Goal: Navigation & Orientation: Understand site structure

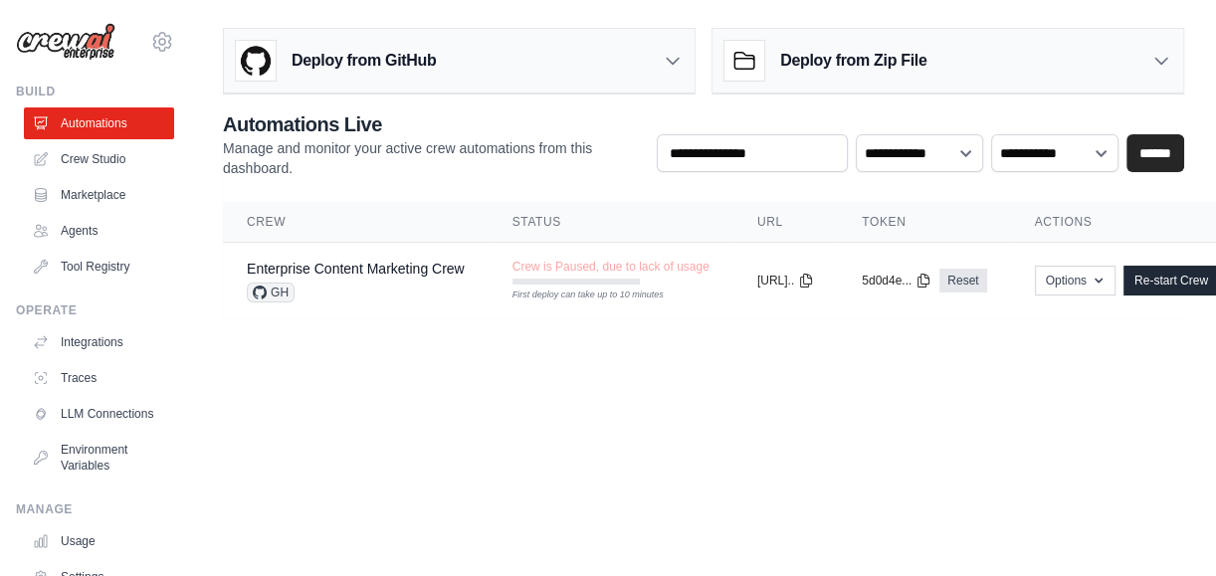
click at [269, 217] on th "Crew" at bounding box center [356, 222] width 266 height 41
click at [1163, 60] on icon at bounding box center [1161, 61] width 20 height 20
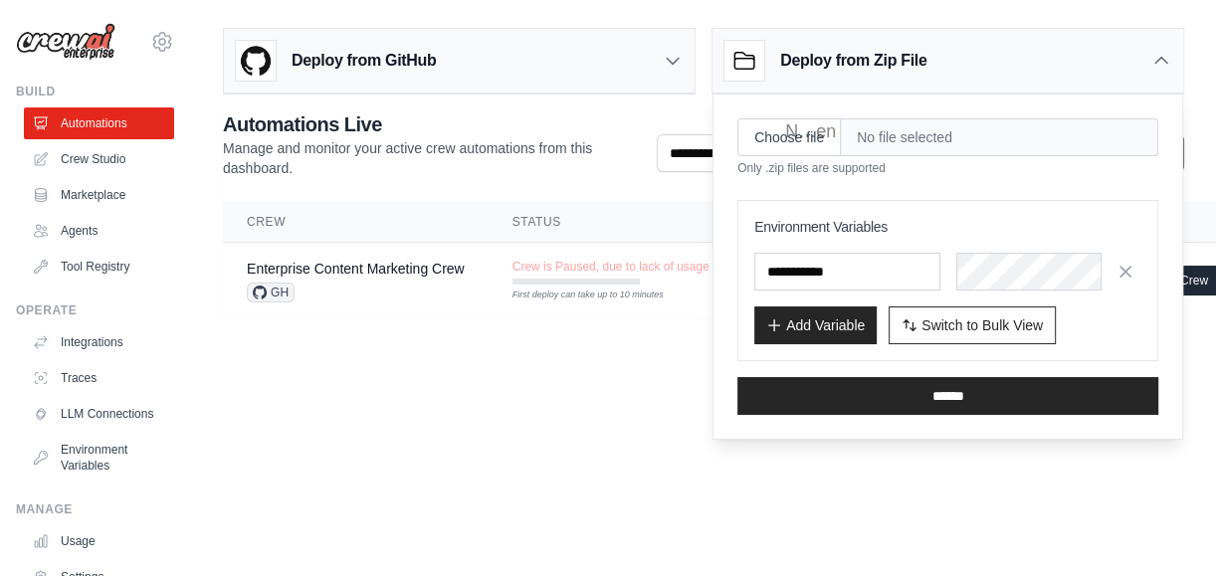
click at [301, 197] on div "**********" at bounding box center [703, 214] width 961 height 208
click at [398, 67] on h3 "Deploy from GitHub" at bounding box center [363, 61] width 144 height 24
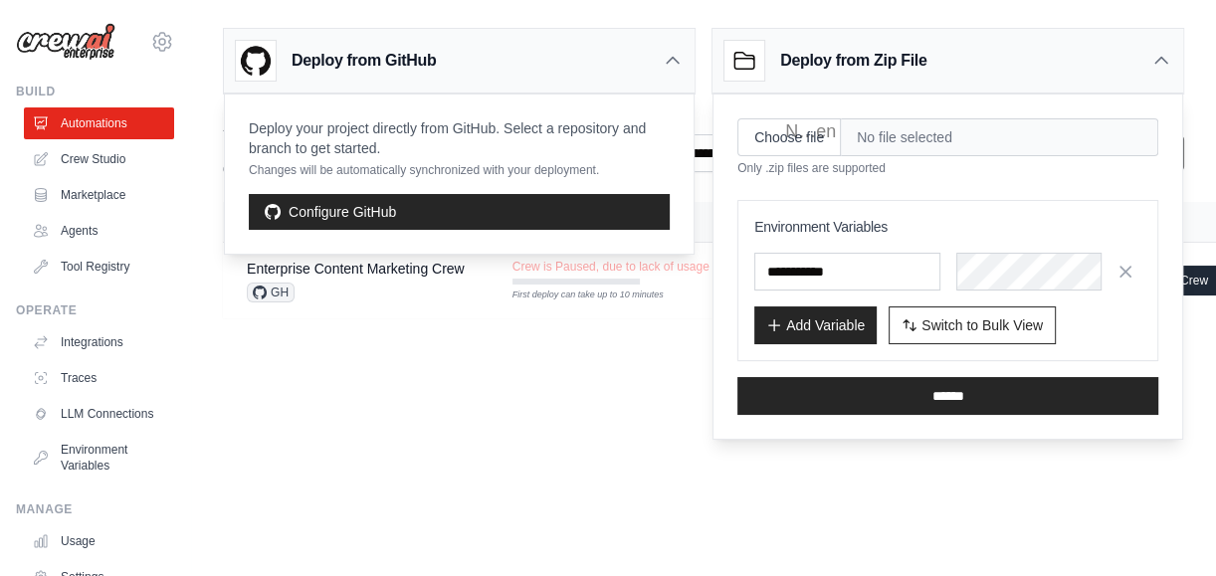
click at [398, 331] on main "Deploy from GitHub Deploy your project directly from GitHub. Select a repositor…" at bounding box center [703, 181] width 1025 height 362
click at [600, 421] on body "[EMAIL_ADDRESS][DOMAIN_NAME] Settings Build Automations Crew Studio" at bounding box center [608, 288] width 1216 height 576
click at [67, 187] on link "Marketplace" at bounding box center [101, 195] width 150 height 32
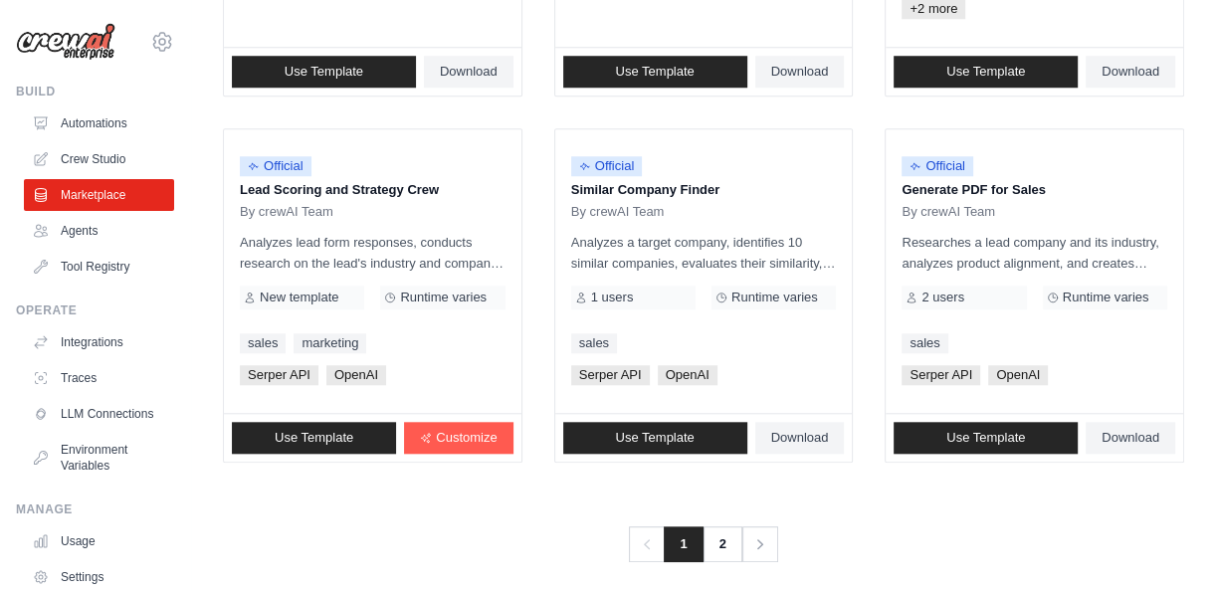
scroll to position [1306, 0]
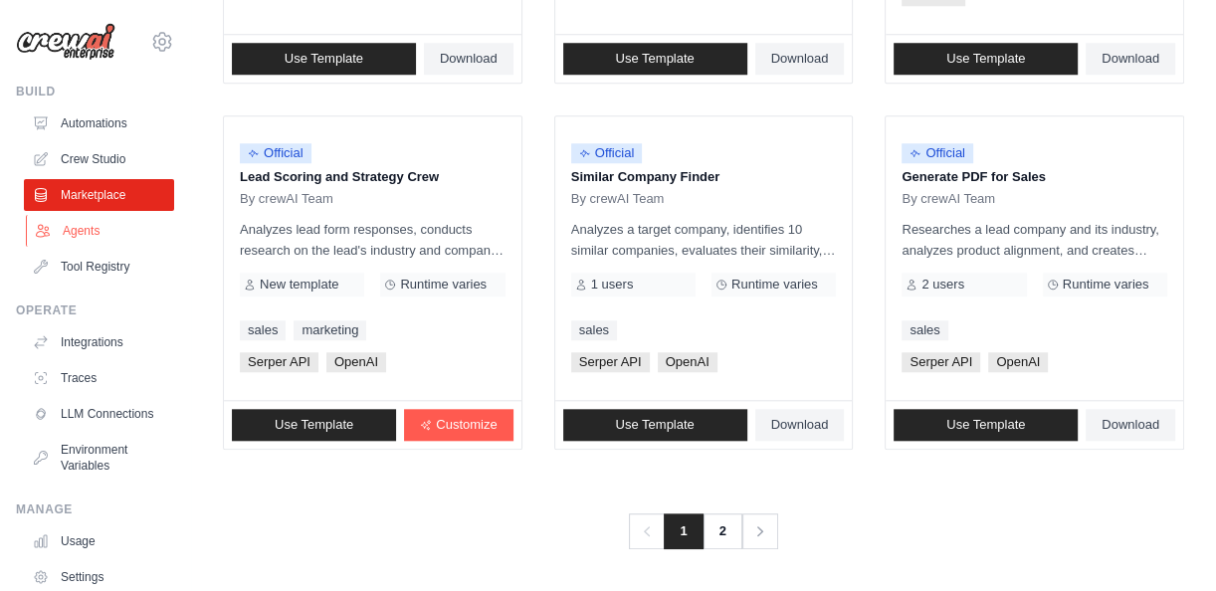
click at [68, 231] on link "Agents" at bounding box center [101, 231] width 150 height 32
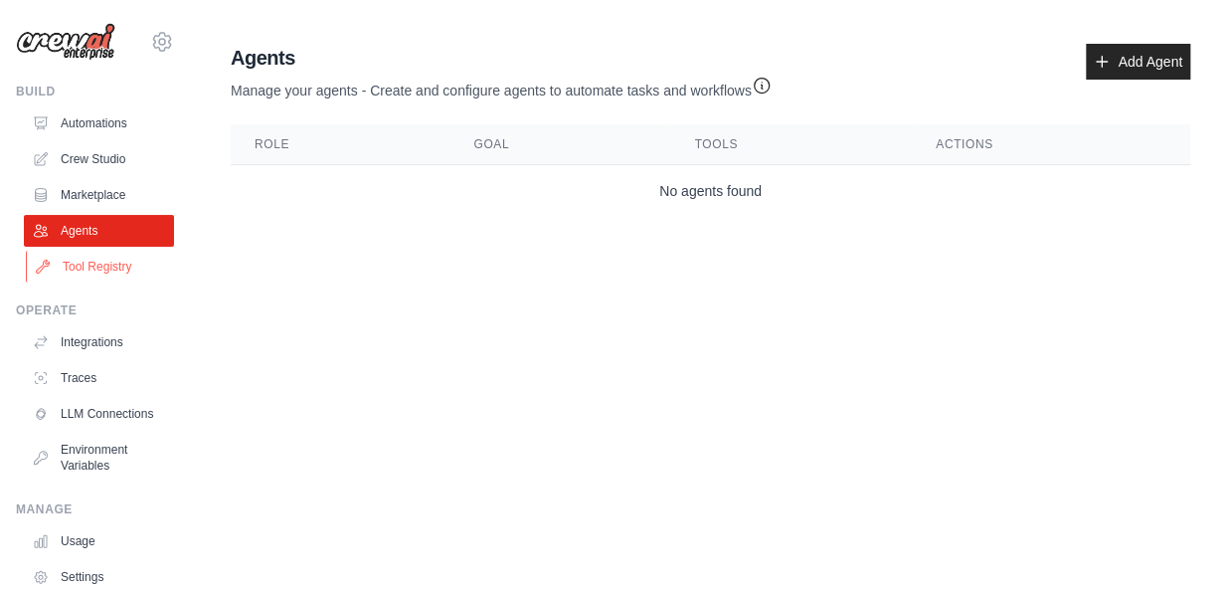
click at [69, 260] on link "Tool Registry" at bounding box center [101, 267] width 150 height 32
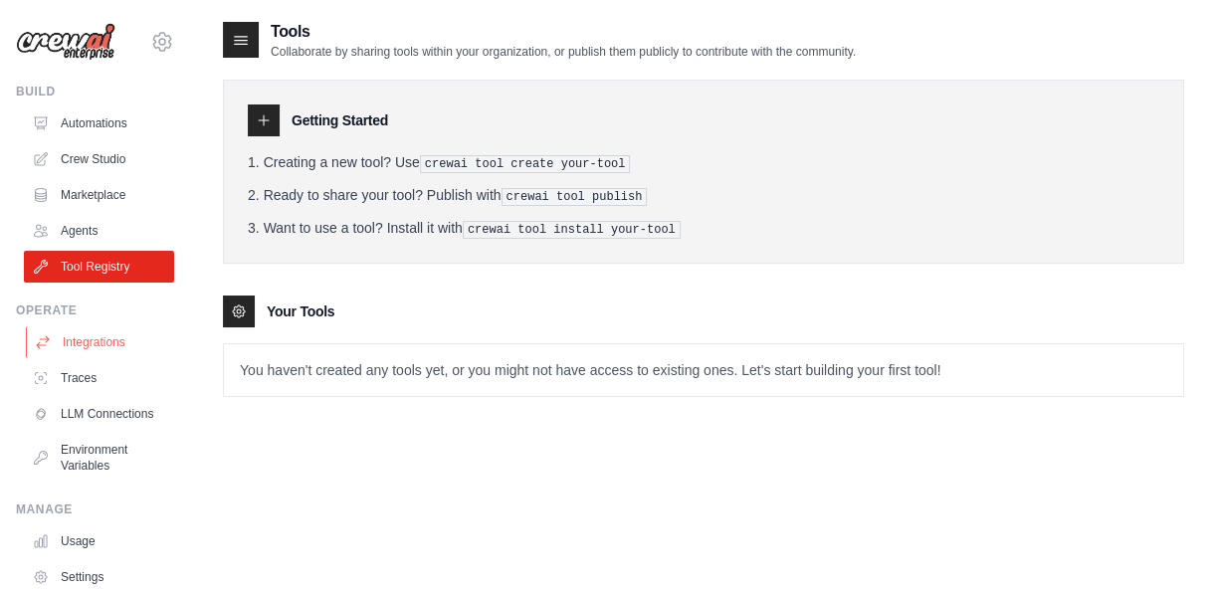
click at [74, 335] on link "Integrations" at bounding box center [101, 342] width 150 height 32
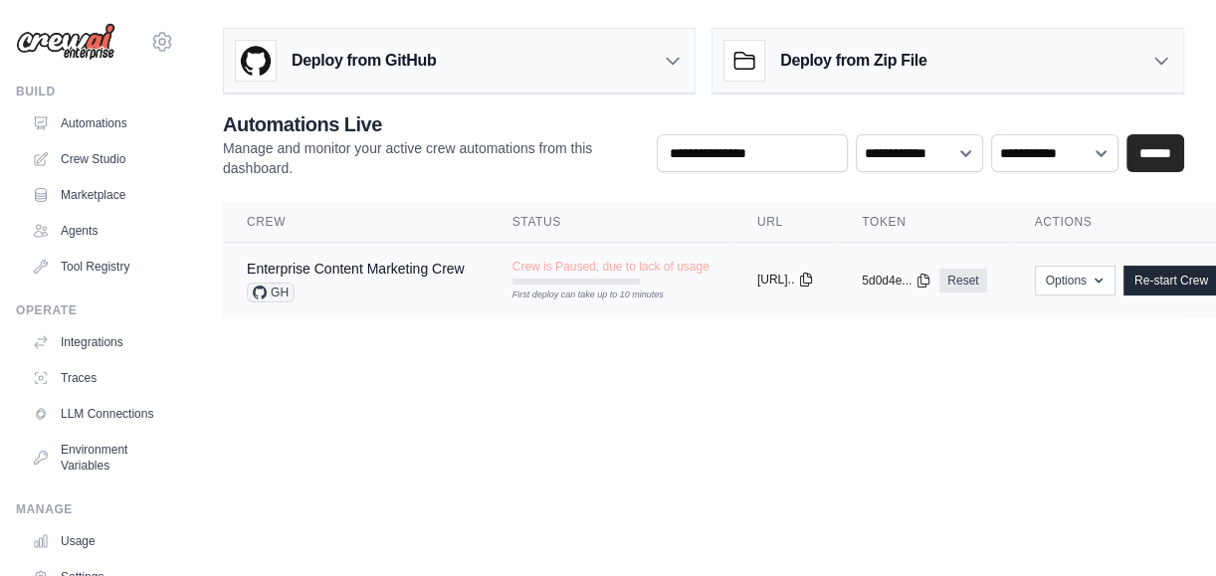
click at [814, 282] on button "[URL].." at bounding box center [785, 280] width 57 height 16
click at [1106, 283] on icon "button" at bounding box center [1098, 280] width 16 height 16
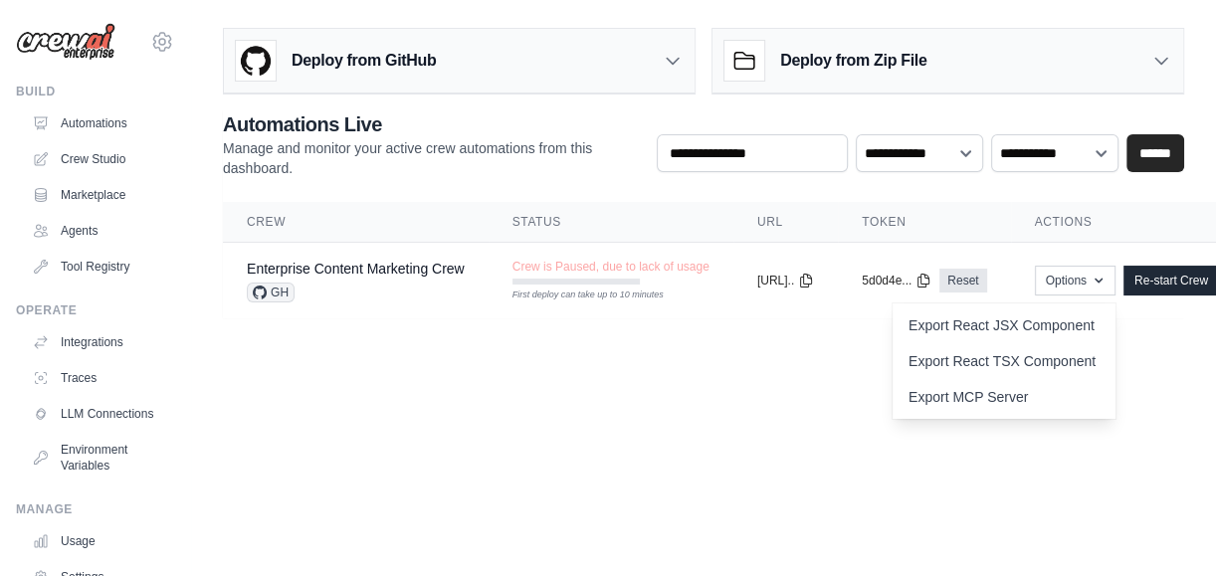
click at [864, 371] on body "[EMAIL_ADDRESS][DOMAIN_NAME] Settings Build Automations Crew Studio" at bounding box center [608, 288] width 1216 height 576
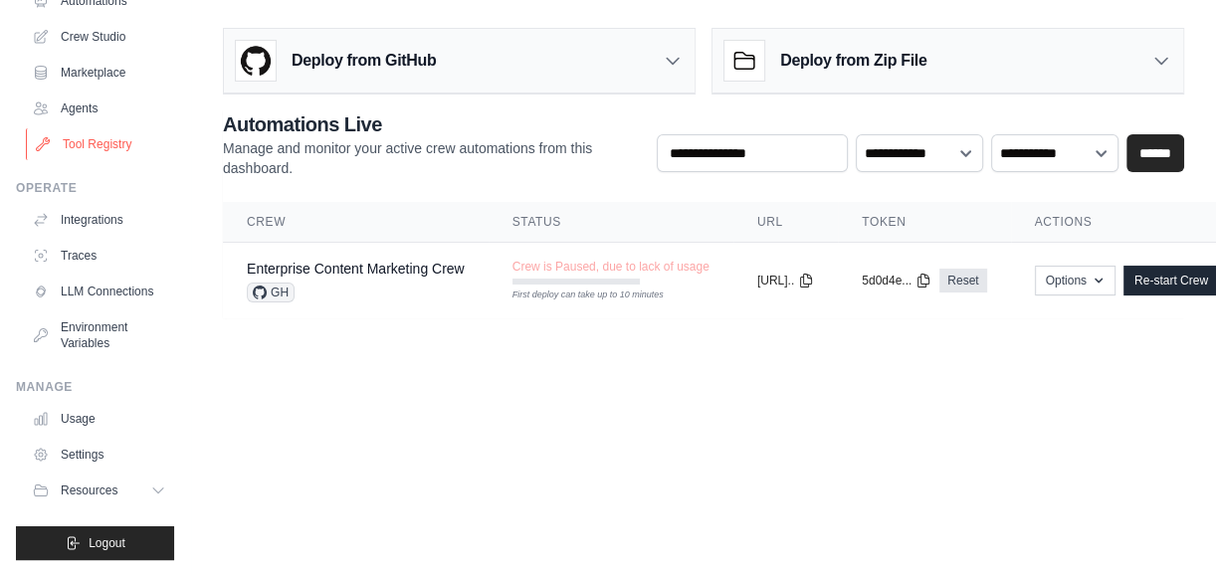
scroll to position [137, 0]
click at [152, 486] on icon at bounding box center [160, 490] width 16 height 16
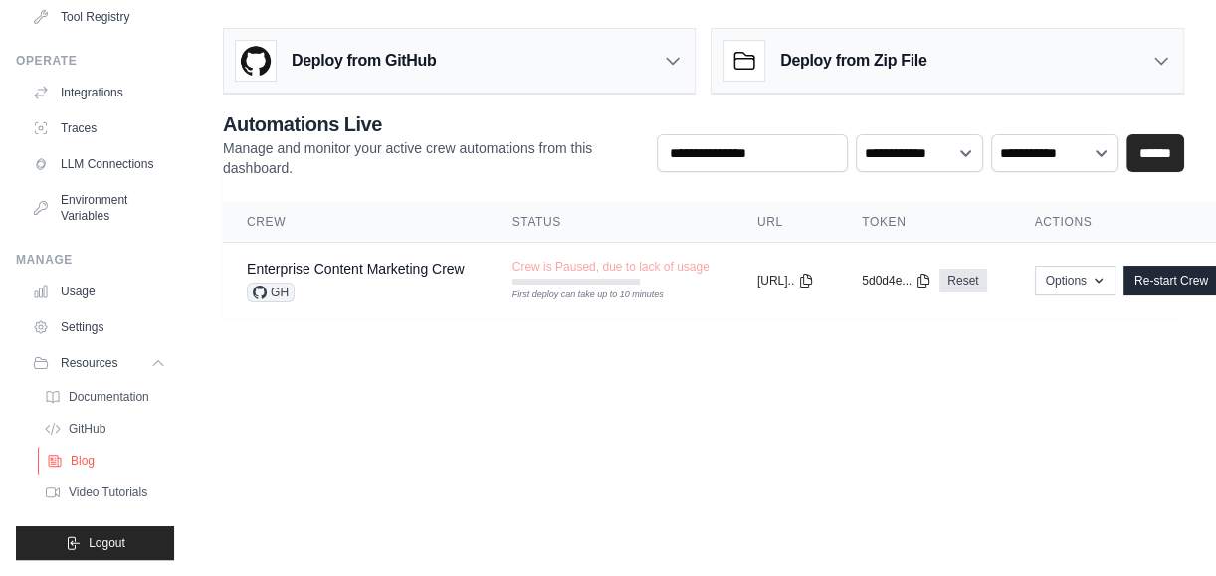
scroll to position [14, 0]
click at [99, 494] on span "Video Tutorials" at bounding box center [110, 492] width 79 height 16
click at [119, 487] on span "Video Tutorials" at bounding box center [110, 492] width 79 height 16
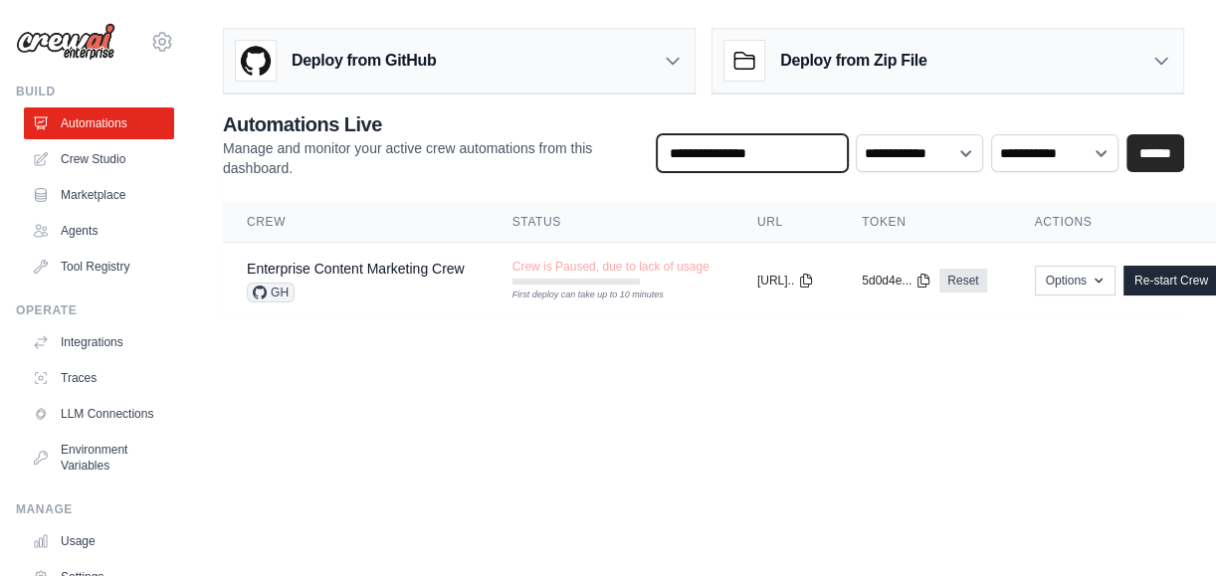
click at [783, 151] on input "text" at bounding box center [752, 153] width 191 height 38
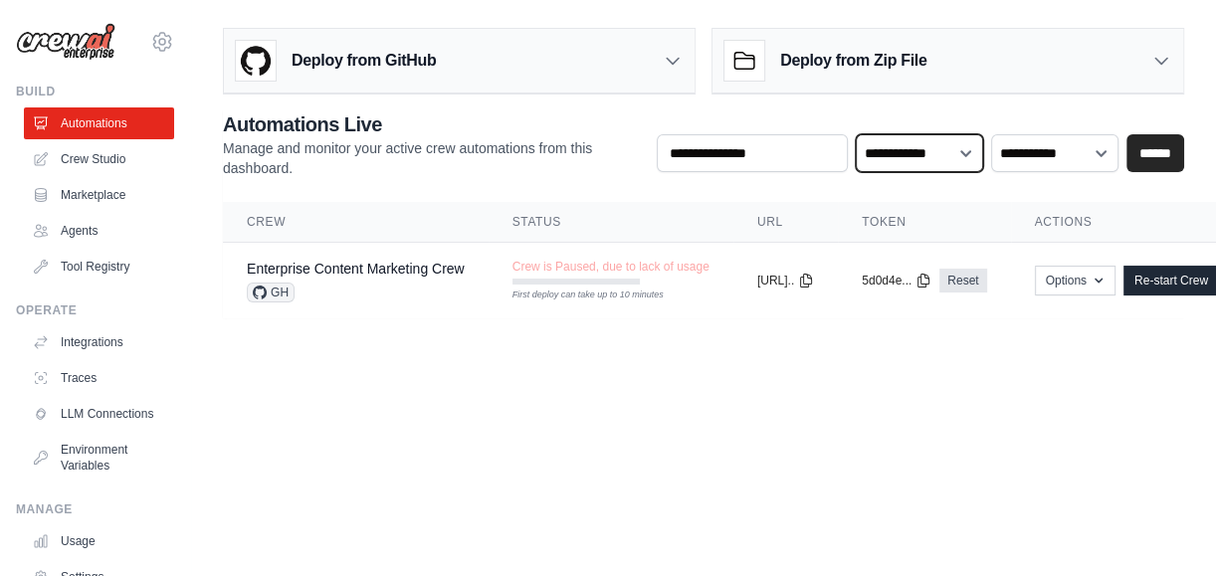
click at [964, 151] on select "**********" at bounding box center [918, 153] width 127 height 38
select select "**********"
click at [855, 134] on select "**********" at bounding box center [918, 153] width 127 height 38
click at [82, 262] on link "Tool Registry" at bounding box center [101, 267] width 150 height 32
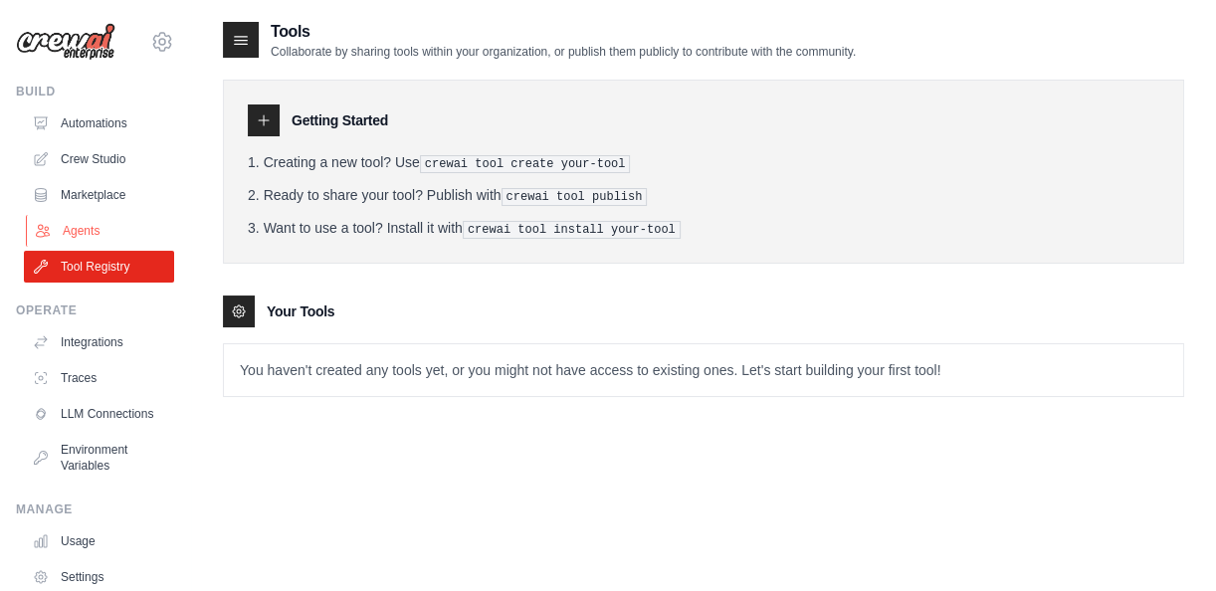
click at [75, 224] on link "Agents" at bounding box center [101, 231] width 150 height 32
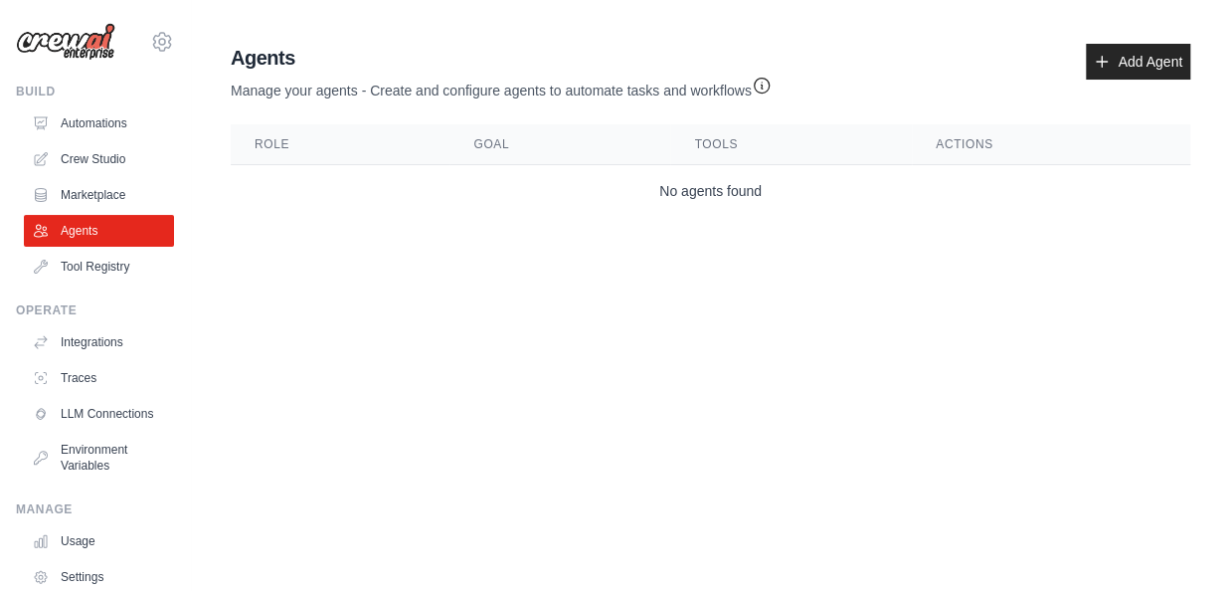
click at [93, 194] on link "Marketplace" at bounding box center [99, 195] width 150 height 32
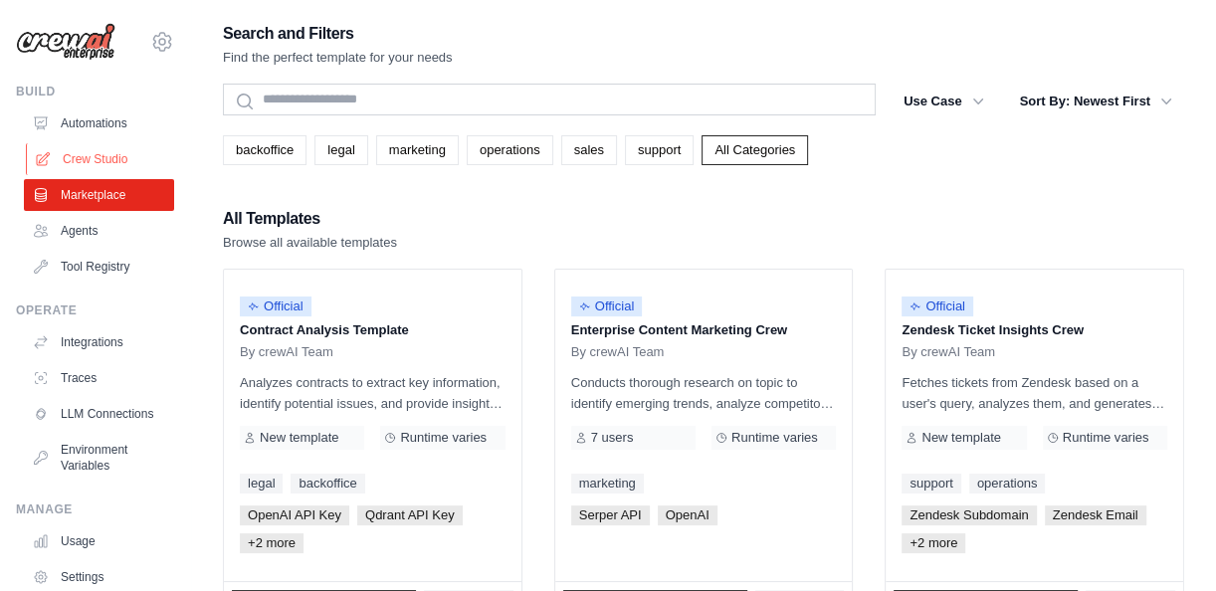
click at [98, 147] on link "Crew Studio" at bounding box center [101, 159] width 150 height 32
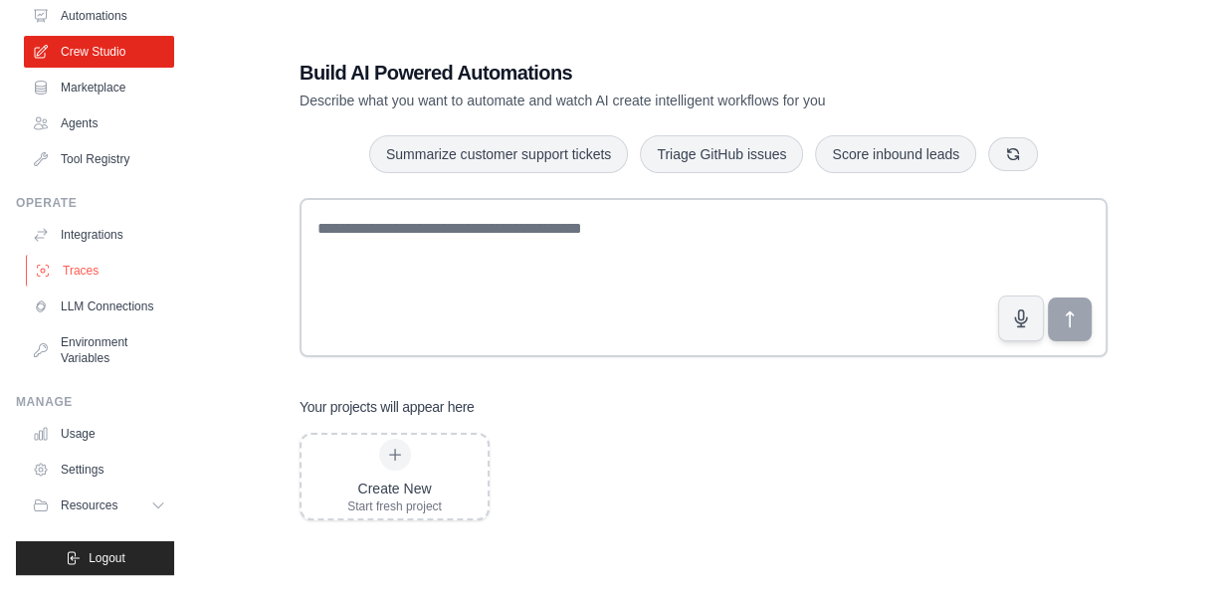
scroll to position [39, 0]
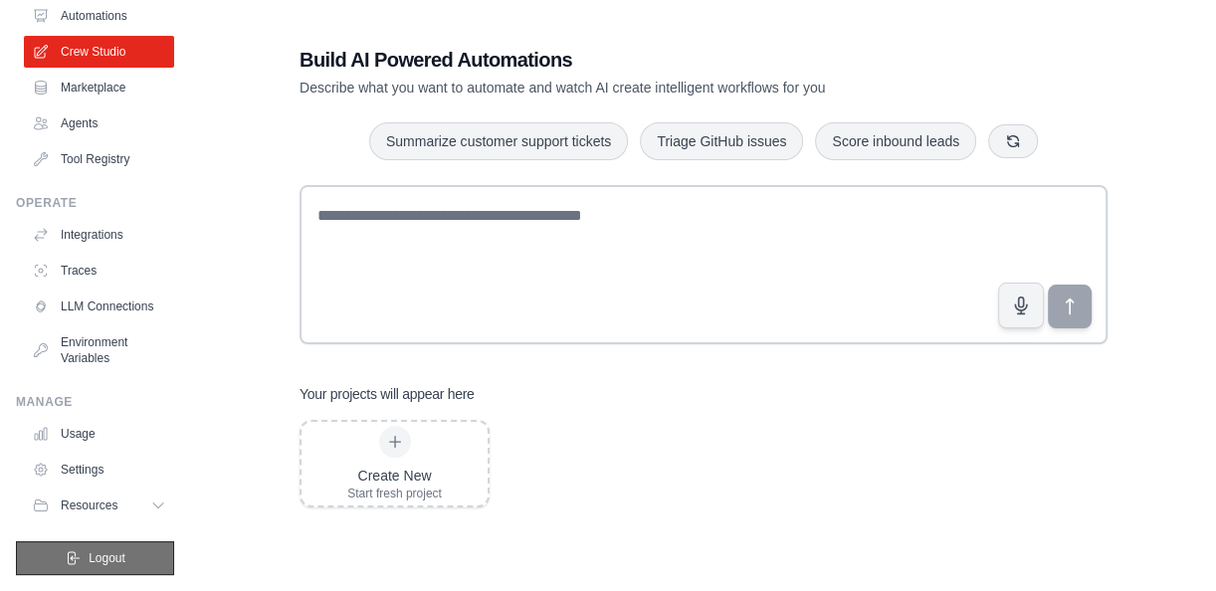
click at [77, 550] on button "Logout" at bounding box center [95, 558] width 158 height 34
click at [67, 559] on icon "submit" at bounding box center [73, 558] width 16 height 16
